Goal: Task Accomplishment & Management: Manage account settings

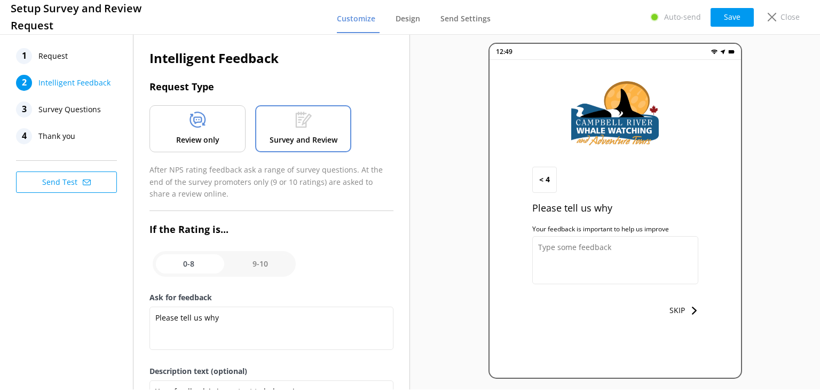
click at [74, 112] on span "Survey Questions" at bounding box center [69, 109] width 62 height 16
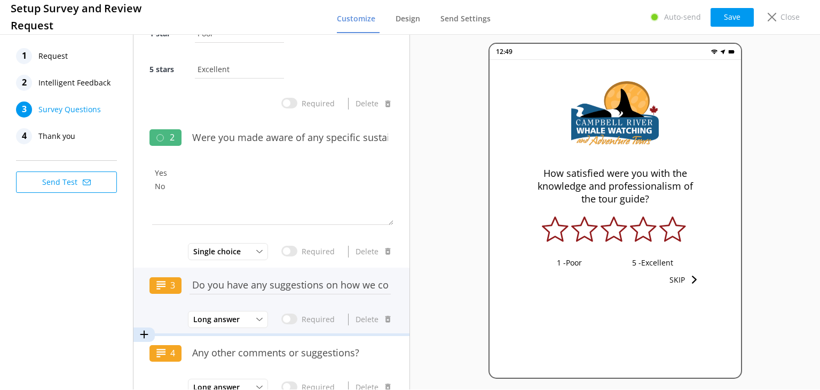
scroll to position [104, 0]
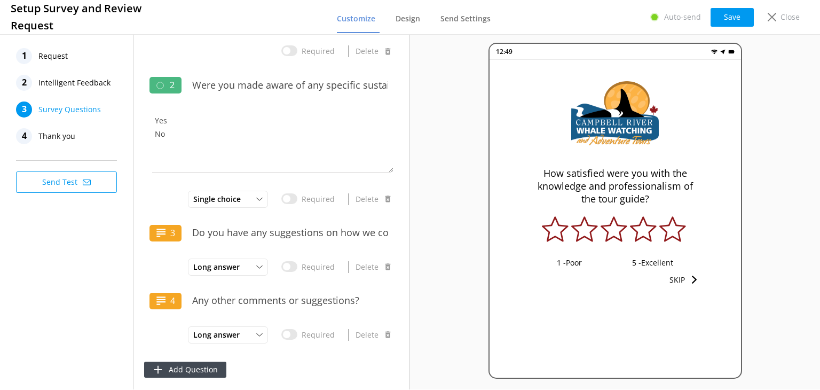
click at [62, 132] on span "Thank you" at bounding box center [56, 136] width 37 height 16
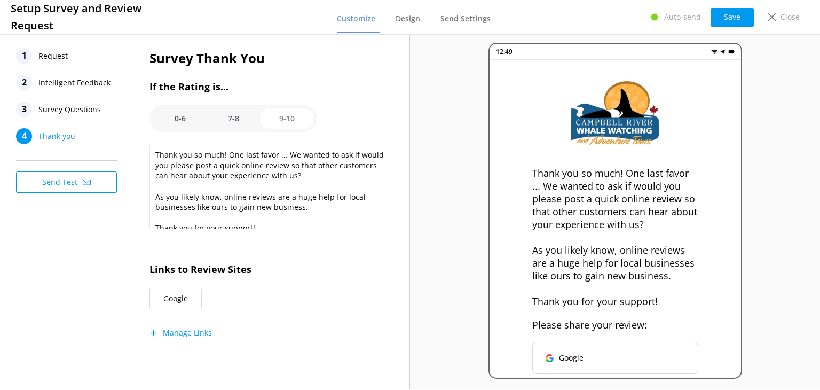
click at [180, 112] on option "0-6" at bounding box center [179, 118] width 53 height 21
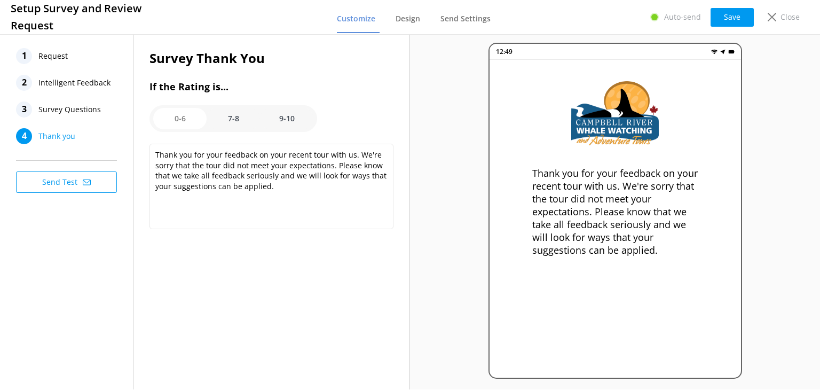
click at [231, 118] on option "7-8" at bounding box center [233, 118] width 53 height 21
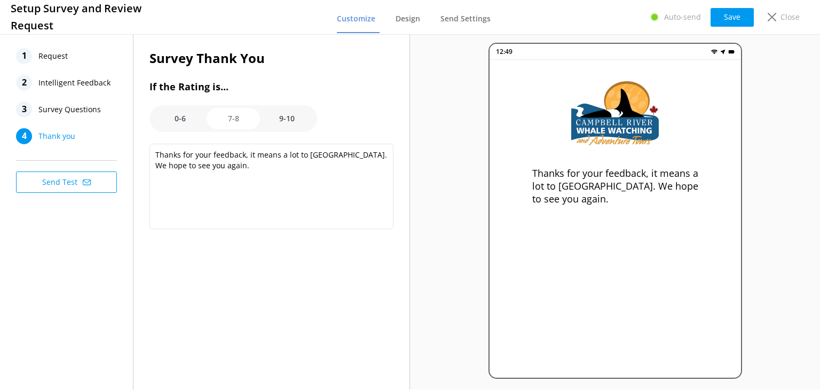
click at [293, 120] on option "9-10" at bounding box center [286, 118] width 53 height 21
type textarea "Thank you so much! One last favor ... We wanted to ask if would you please post…"
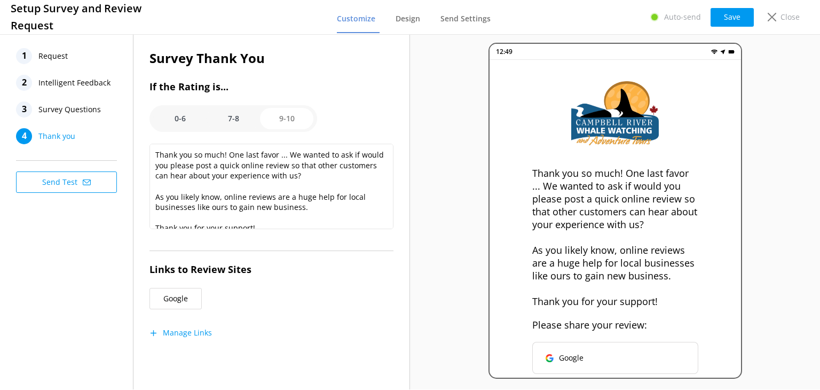
scroll to position [10, 0]
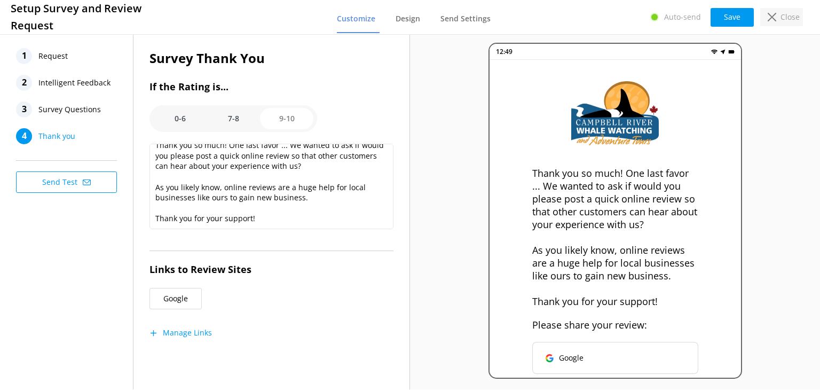
click at [781, 18] on p "Close" at bounding box center [790, 17] width 19 height 12
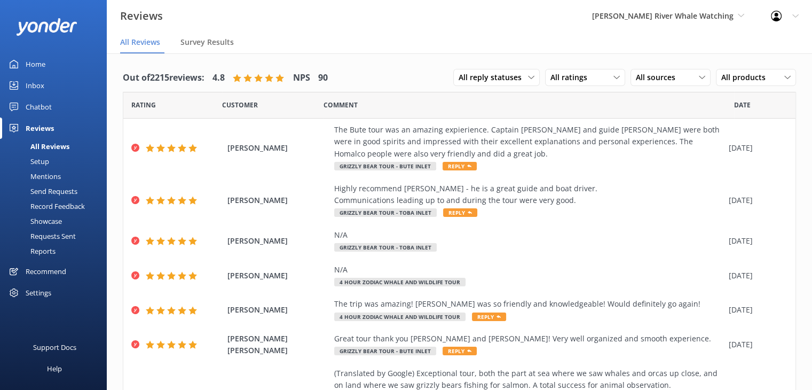
click at [35, 293] on div "Settings" at bounding box center [39, 292] width 26 height 21
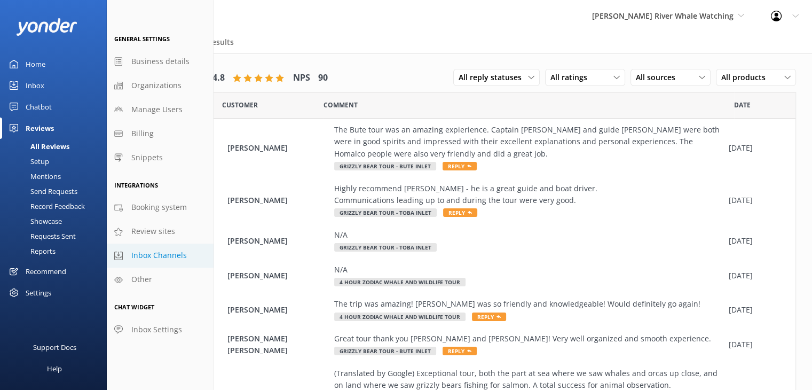
click at [150, 255] on span "Inbox Channels" at bounding box center [159, 255] width 56 height 12
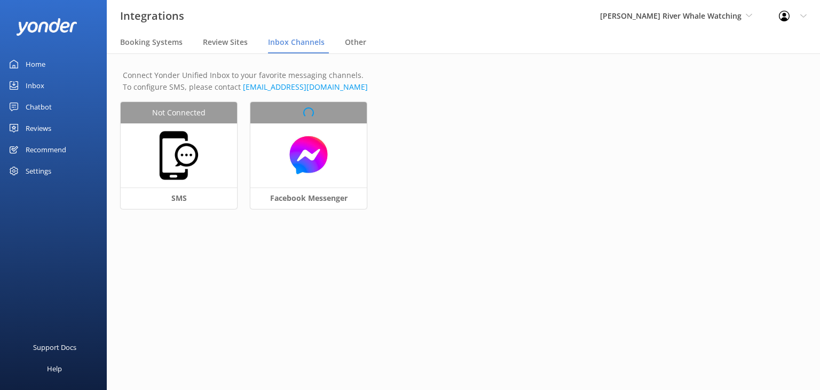
click at [36, 165] on div "Settings" at bounding box center [39, 170] width 26 height 21
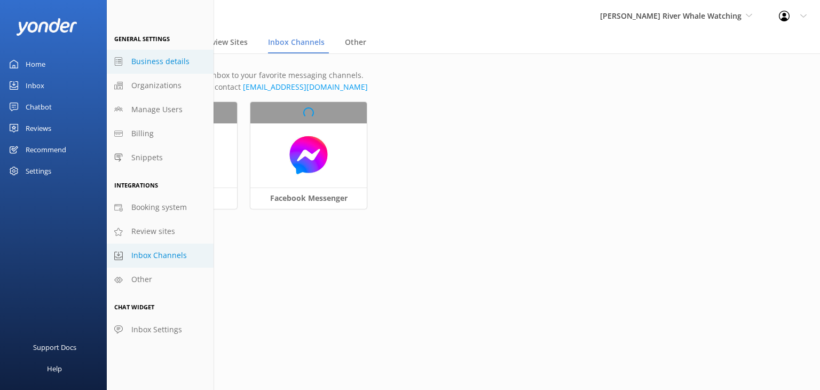
click at [151, 62] on span "Business details" at bounding box center [160, 62] width 58 height 12
select select "America/Tijuana"
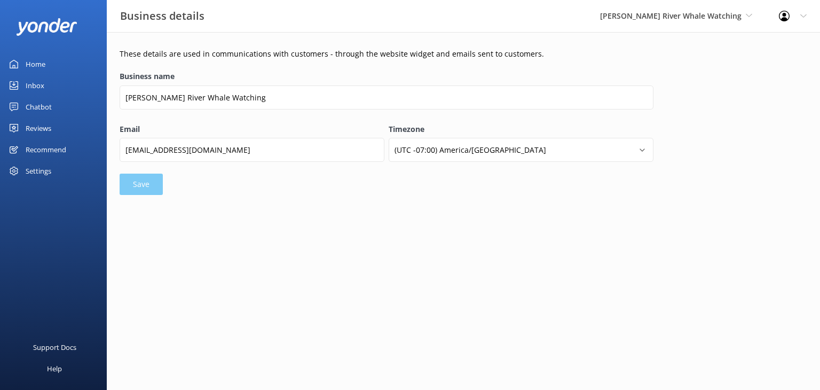
click at [49, 169] on div "Settings" at bounding box center [39, 170] width 26 height 21
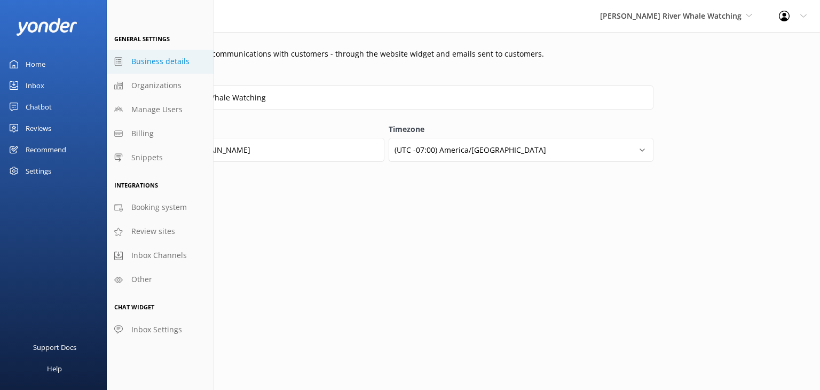
click at [48, 127] on div "Reviews" at bounding box center [39, 127] width 26 height 21
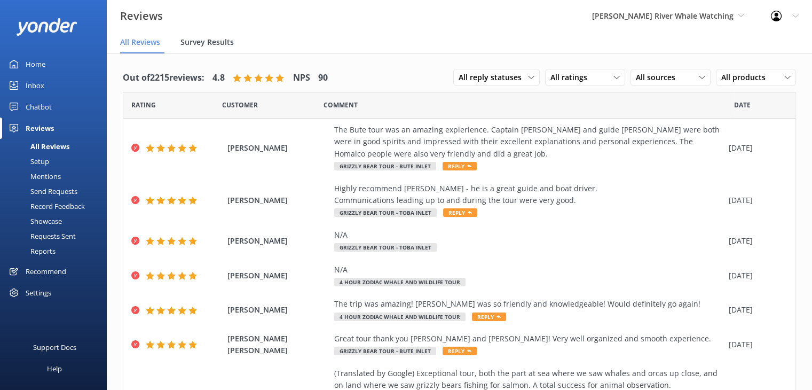
click at [200, 40] on span "Survey Results" at bounding box center [206, 42] width 53 height 11
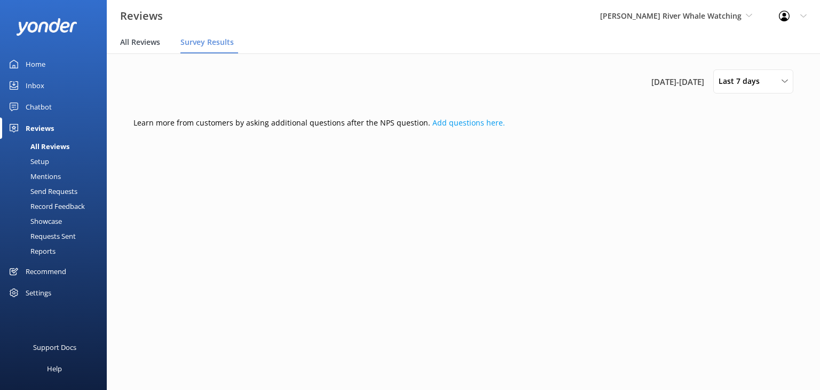
click at [141, 39] on span "All Reviews" at bounding box center [140, 42] width 40 height 11
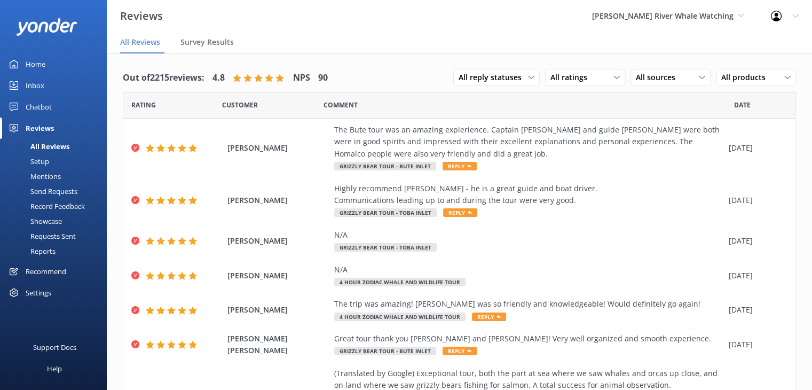
click at [43, 176] on div "Mentions" at bounding box center [33, 176] width 54 height 15
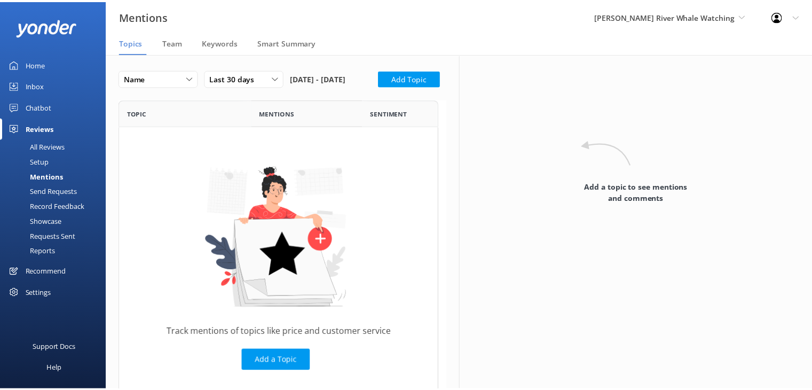
scroll to position [286, 314]
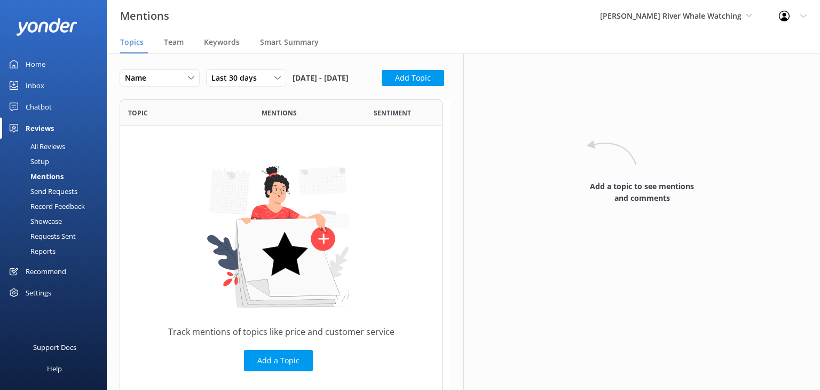
click at [37, 59] on div "Home" at bounding box center [36, 63] width 20 height 21
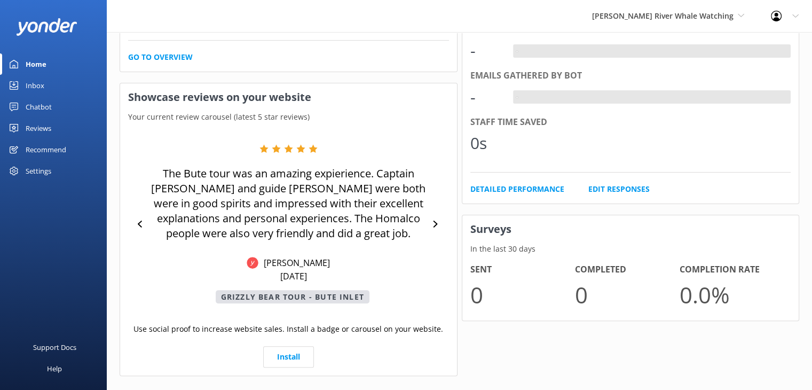
scroll to position [249, 0]
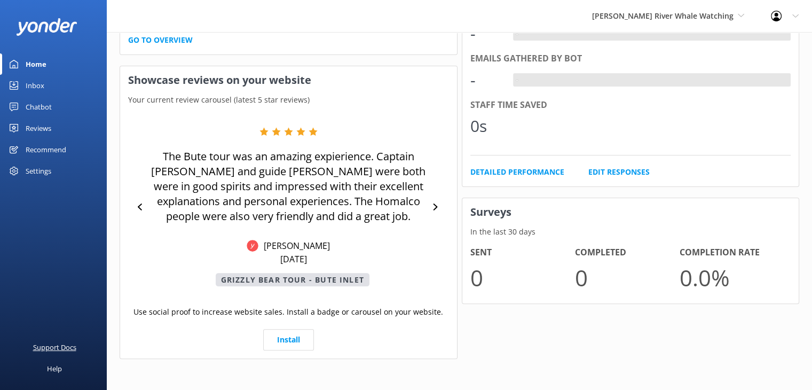
click at [58, 350] on div "Support Docs" at bounding box center [54, 346] width 43 height 21
